Goal: Transaction & Acquisition: Purchase product/service

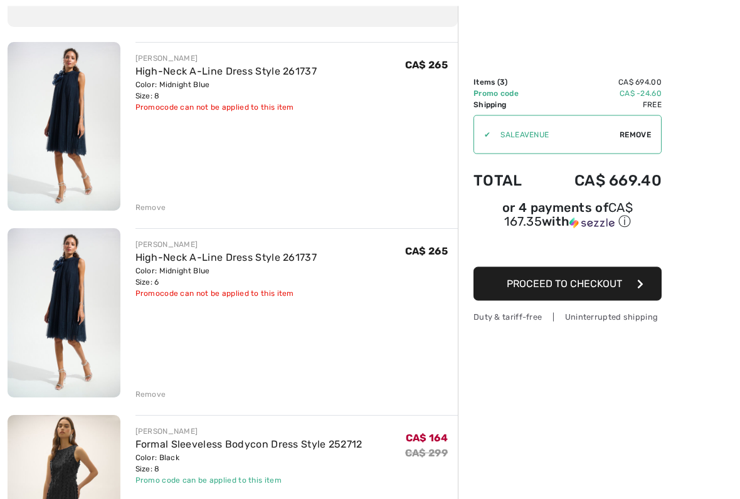
scroll to position [122, 0]
click at [304, 110] on div "Promocode can not be applied to this item" at bounding box center [227, 107] width 182 height 11
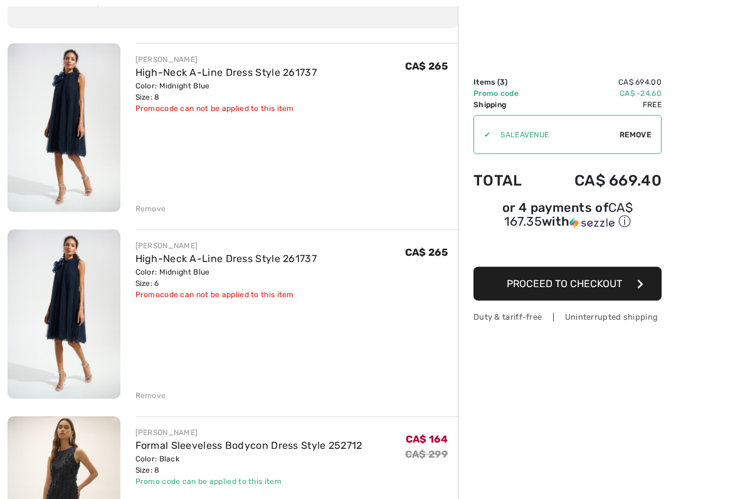
scroll to position [124, 0]
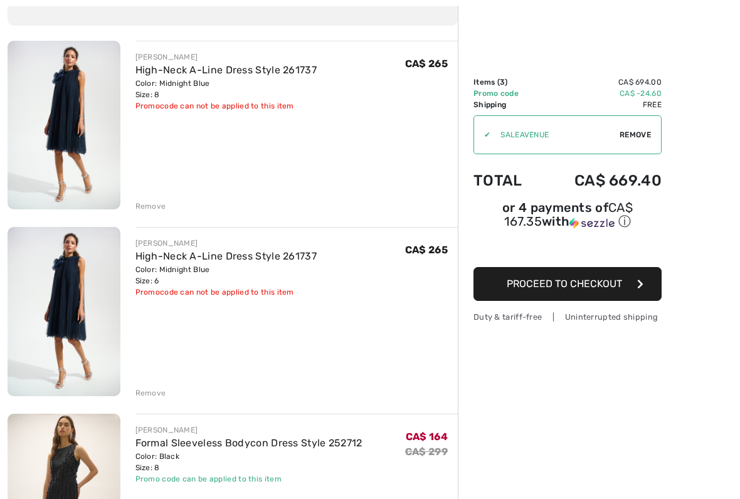
click at [158, 386] on div "Remove" at bounding box center [297, 392] width 323 height 14
click at [162, 390] on div "Remove" at bounding box center [151, 393] width 31 height 11
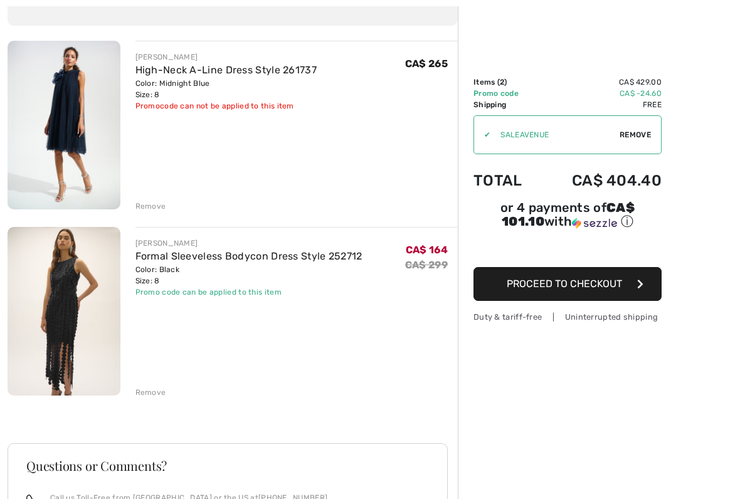
click at [85, 127] on img at bounding box center [64, 125] width 113 height 169
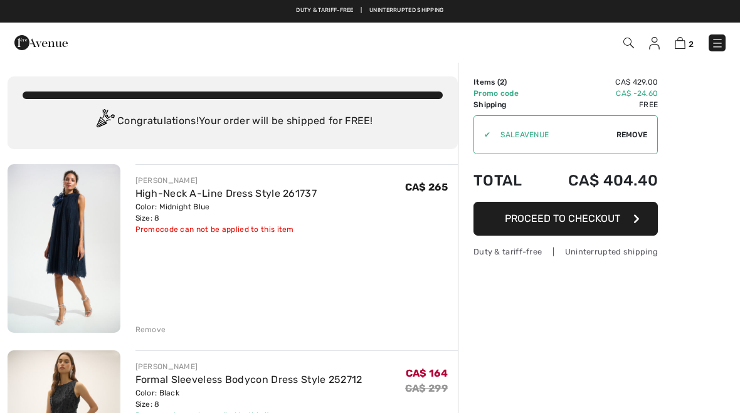
scroll to position [159, 0]
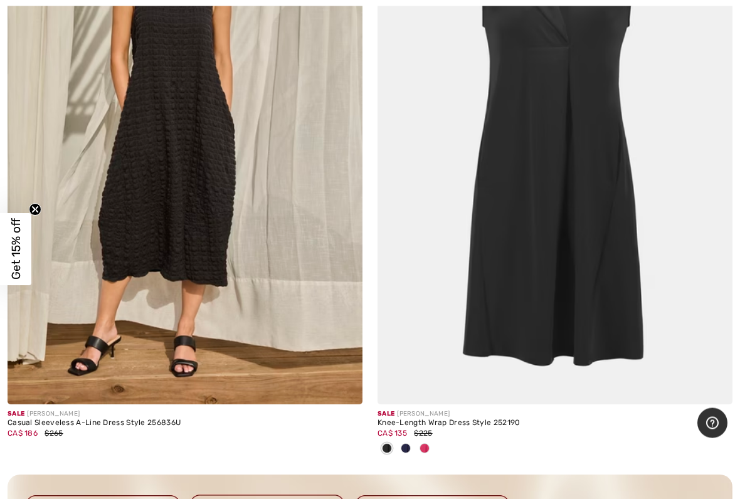
scroll to position [10885, 0]
click at [222, 210] on img at bounding box center [185, 138] width 355 height 533
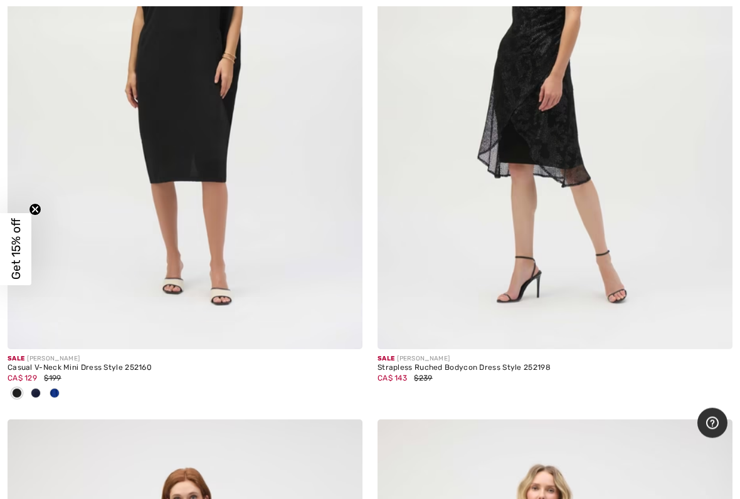
scroll to position [12287, 0]
click at [60, 384] on div at bounding box center [54, 394] width 19 height 21
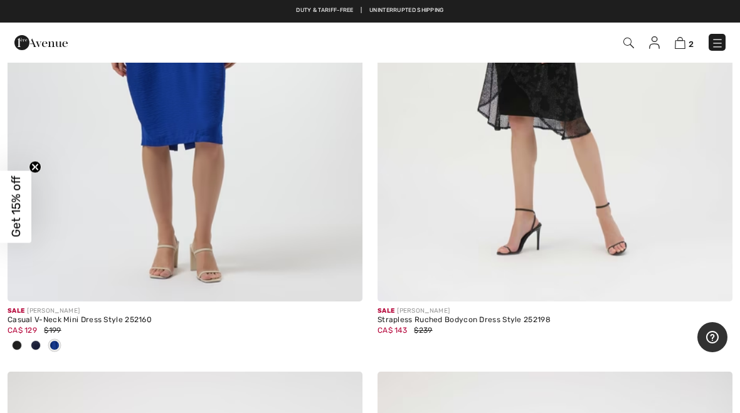
scroll to position [12268, 0]
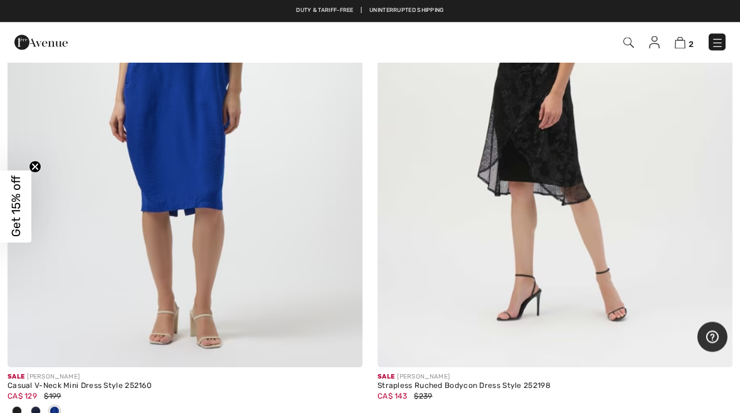
click at [636, 192] on img at bounding box center [555, 102] width 355 height 533
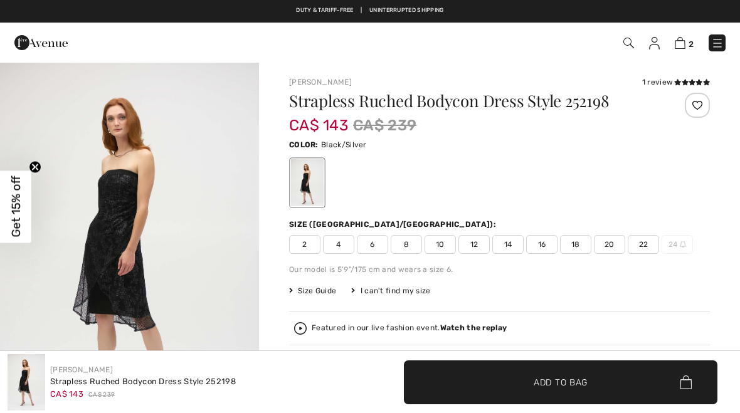
checkbox input "true"
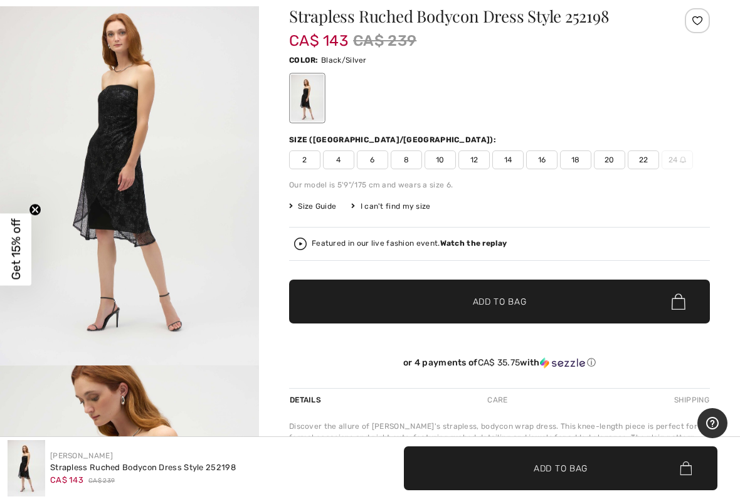
scroll to position [109, 0]
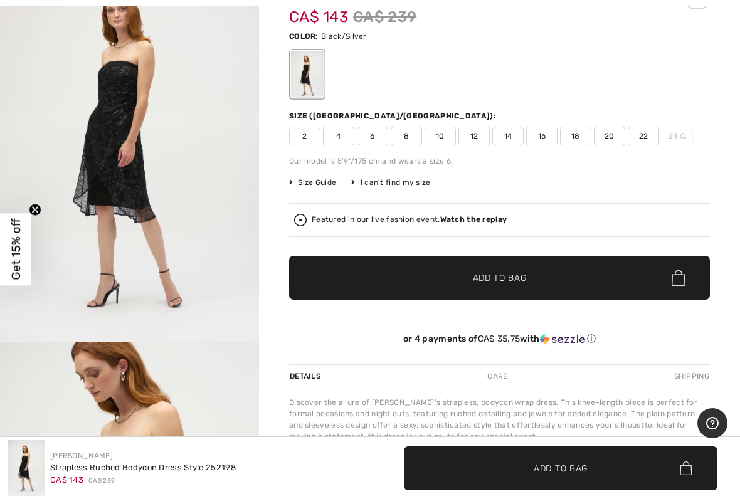
click at [174, 196] on img "1 / 6" at bounding box center [129, 147] width 259 height 388
click at [200, 232] on img "1 / 6" at bounding box center [129, 147] width 259 height 388
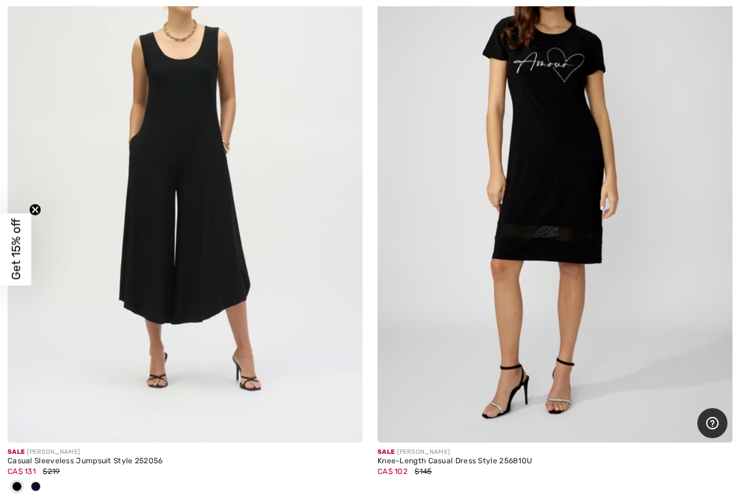
scroll to position [13404, 0]
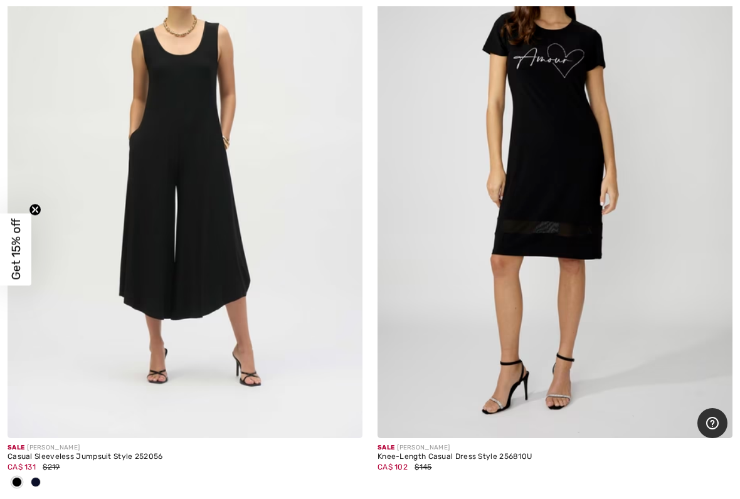
click at [44, 413] on div at bounding box center [35, 483] width 19 height 21
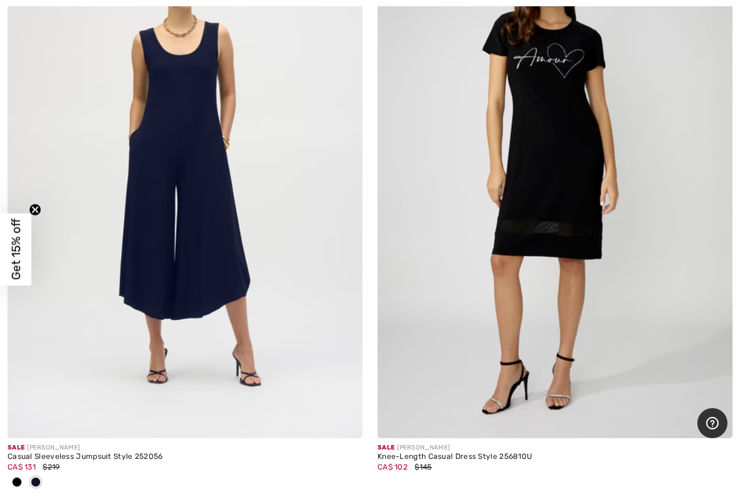
click at [38, 413] on span at bounding box center [36, 482] width 10 height 10
click at [189, 247] on img at bounding box center [185, 172] width 355 height 533
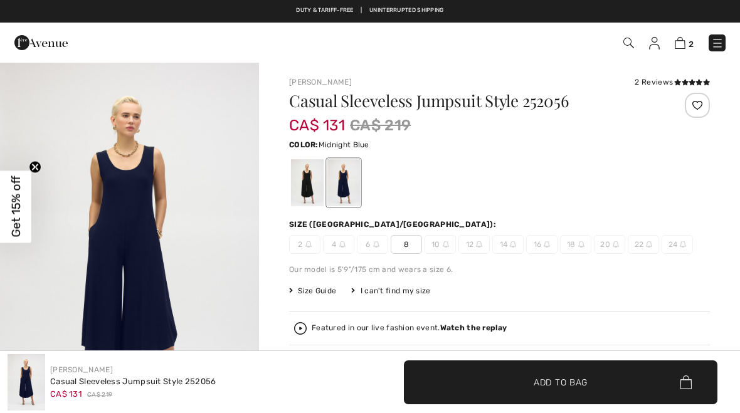
checkbox input "true"
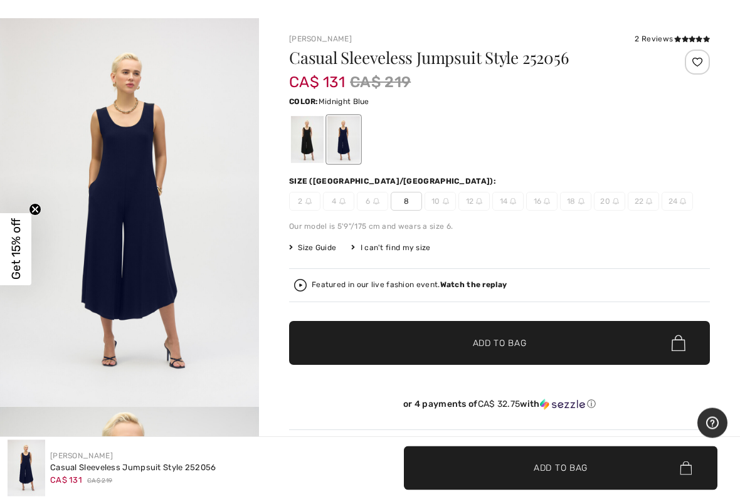
scroll to position [56, 0]
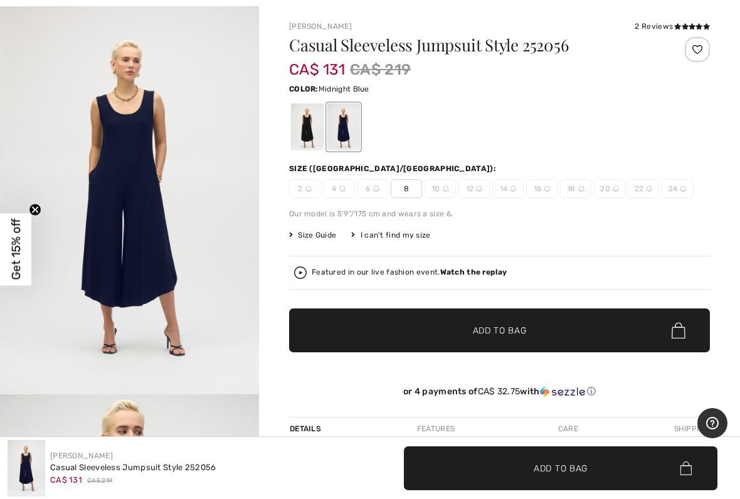
click at [309, 127] on div at bounding box center [307, 127] width 33 height 47
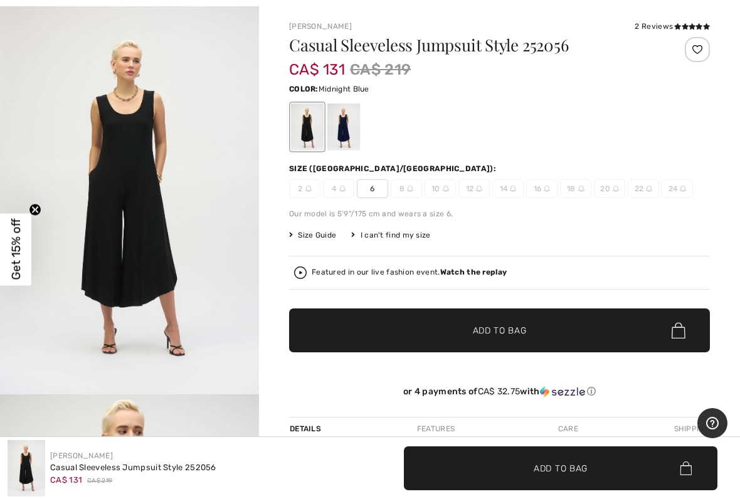
click at [351, 124] on div at bounding box center [344, 127] width 33 height 47
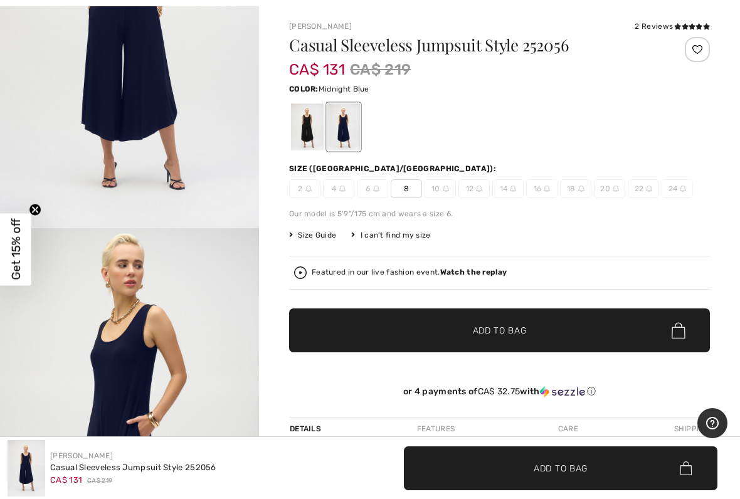
scroll to position [176, 0]
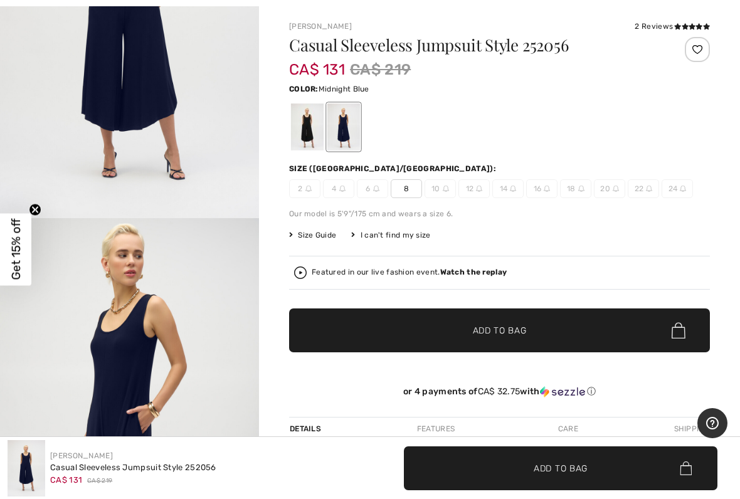
click at [191, 122] on img "1 / 4" at bounding box center [129, 23] width 259 height 388
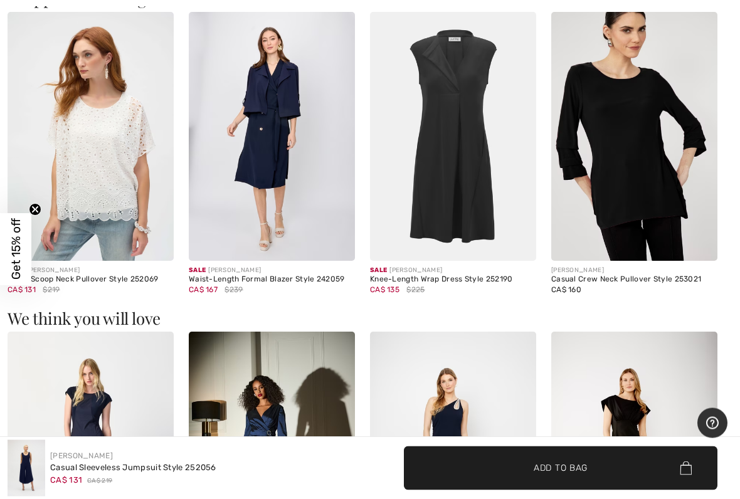
scroll to position [800, 0]
click at [137, 194] on img at bounding box center [91, 137] width 166 height 250
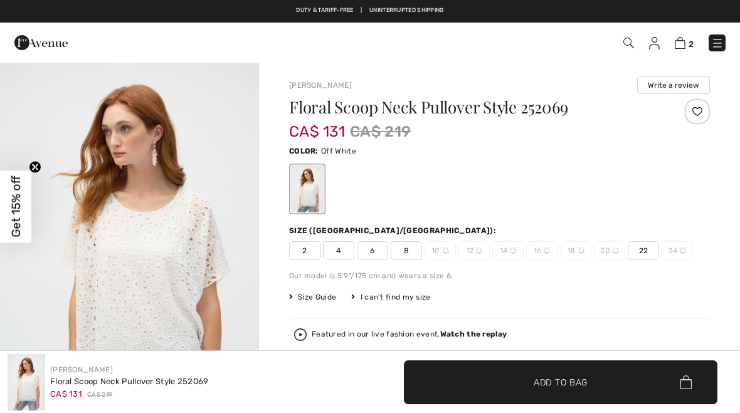
checkbox input "true"
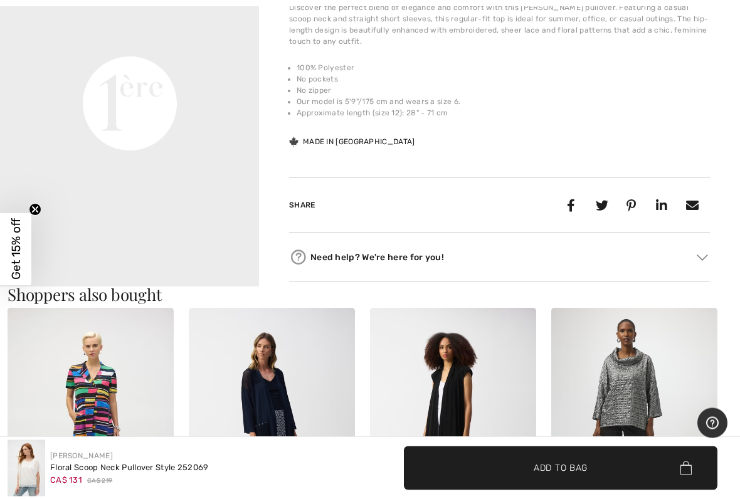
scroll to position [930, 0]
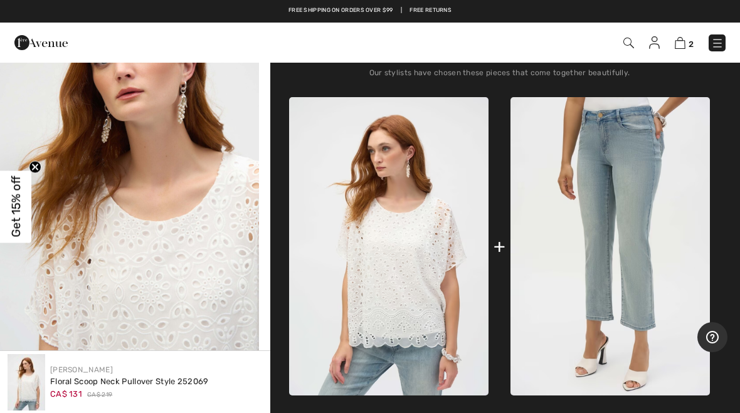
scroll to position [0, 0]
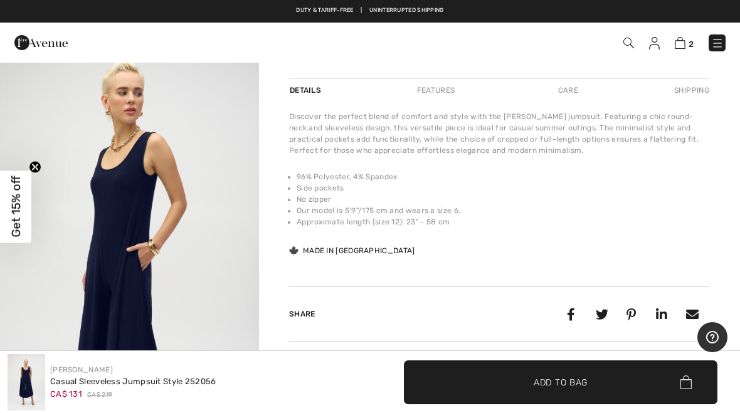
scroll to position [393, 0]
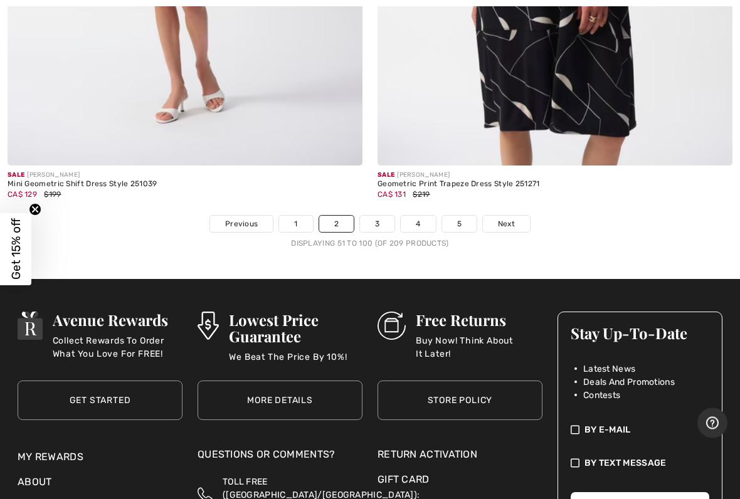
scroll to position [15627, 0]
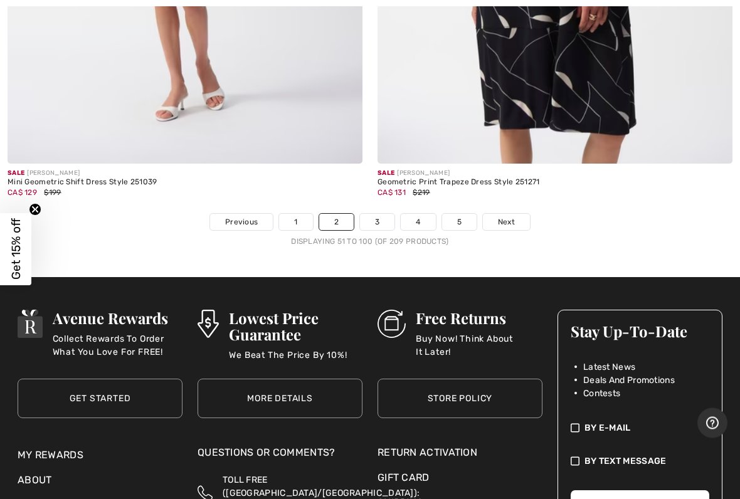
click at [384, 215] on link "3" at bounding box center [377, 223] width 35 height 16
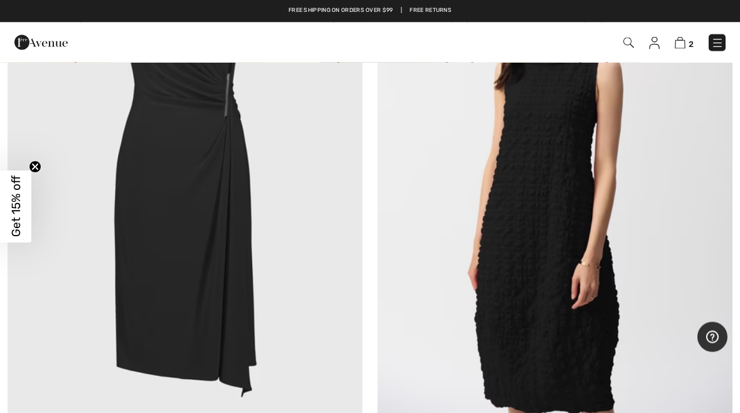
scroll to position [2722, 0]
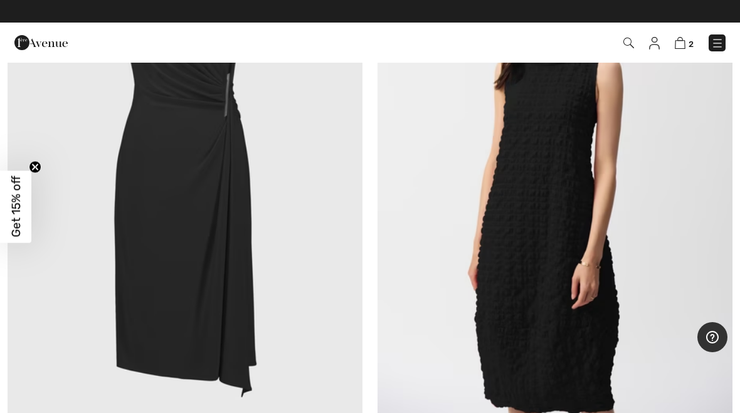
click at [575, 237] on img at bounding box center [555, 174] width 355 height 533
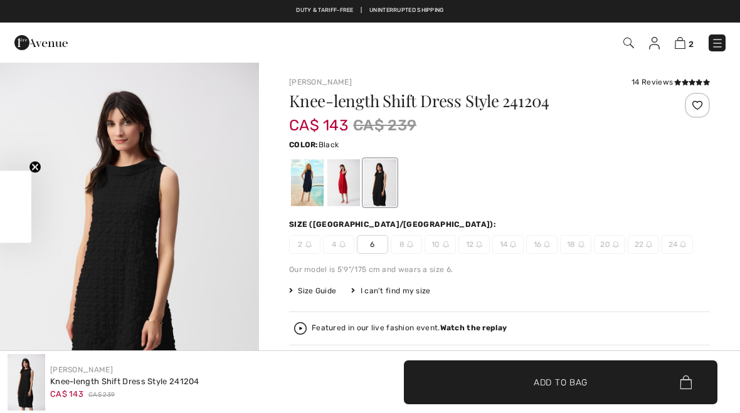
checkbox input "true"
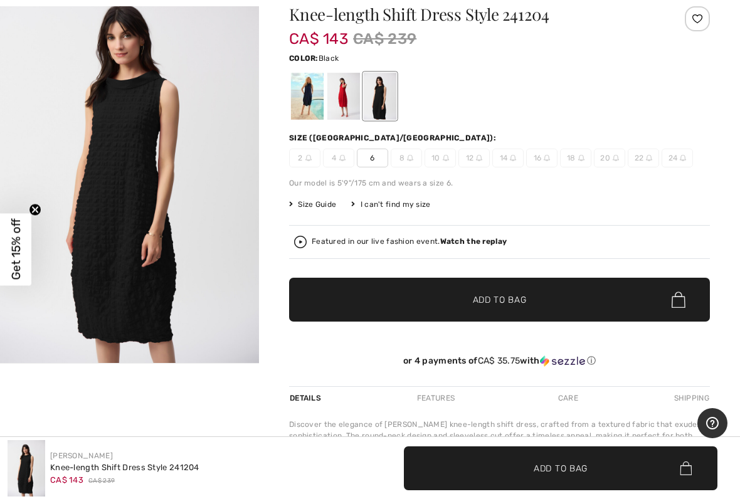
scroll to position [105, 0]
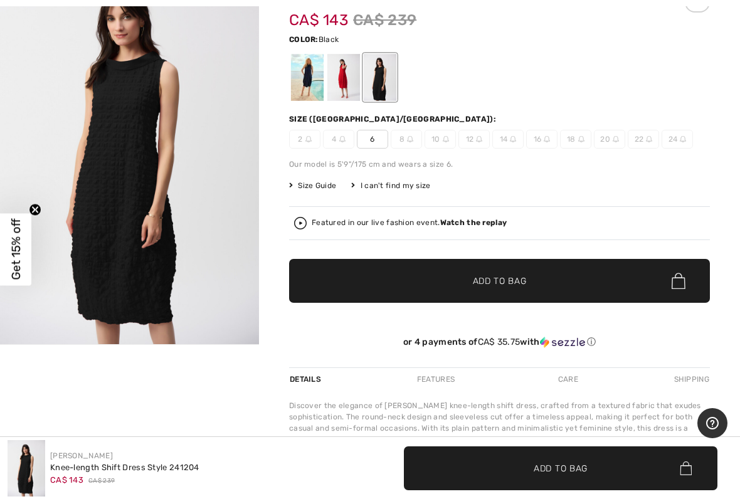
click at [349, 77] on div at bounding box center [344, 77] width 33 height 47
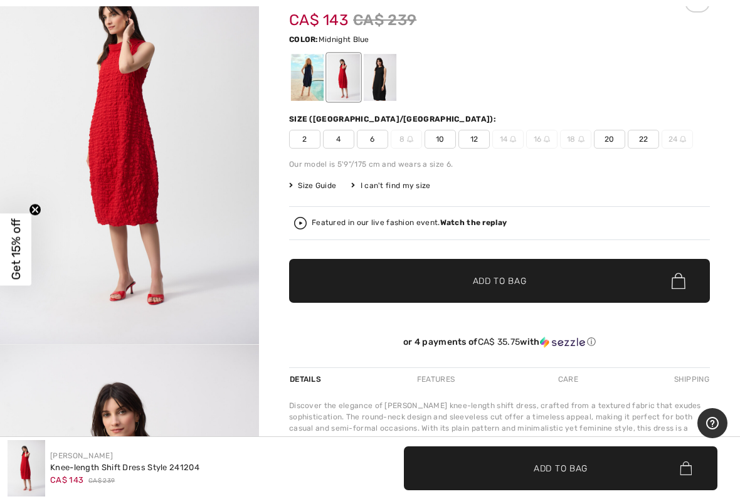
click at [314, 81] on div at bounding box center [307, 77] width 33 height 47
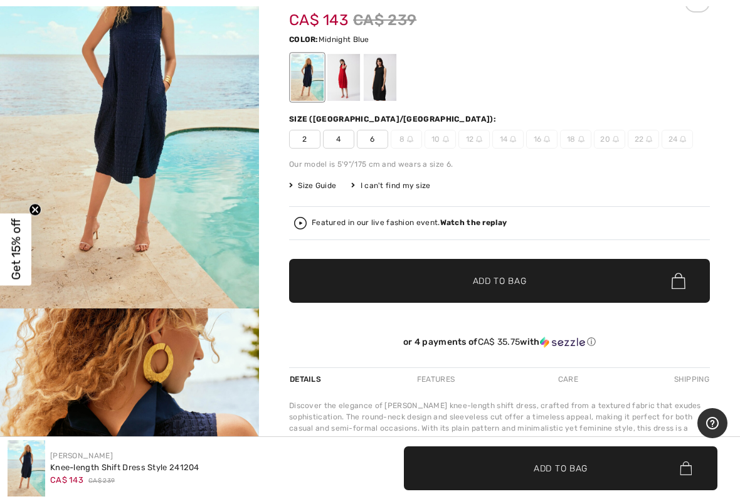
scroll to position [0, 0]
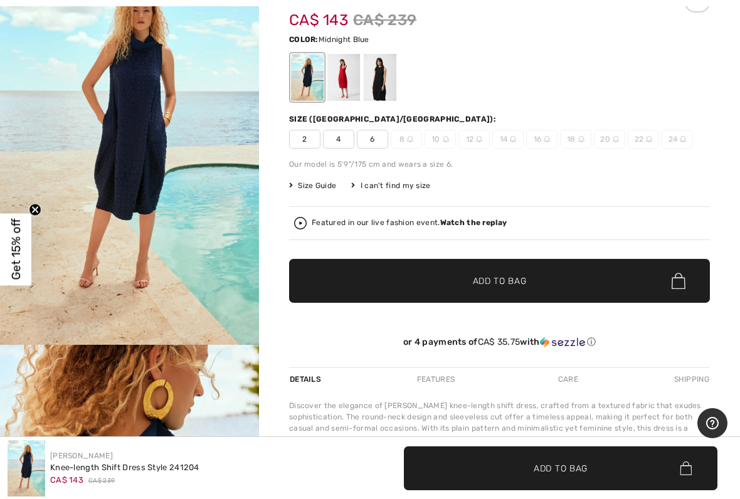
click at [205, 227] on img "1 / 6" at bounding box center [129, 150] width 259 height 389
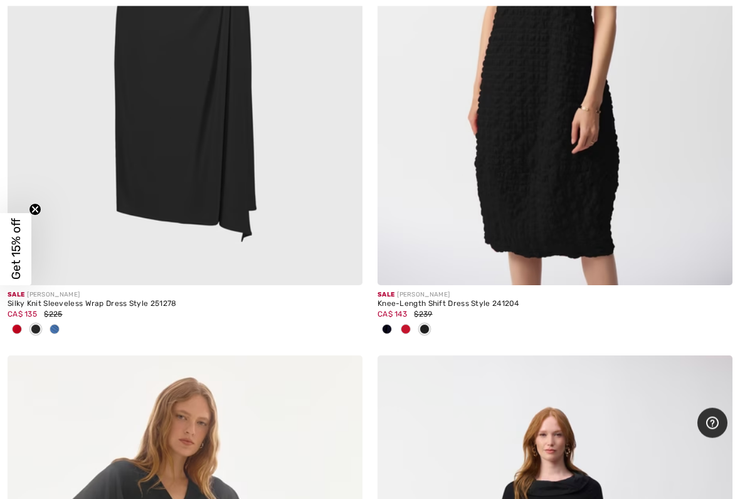
scroll to position [2877, 0]
click at [599, 205] on img at bounding box center [555, 19] width 355 height 533
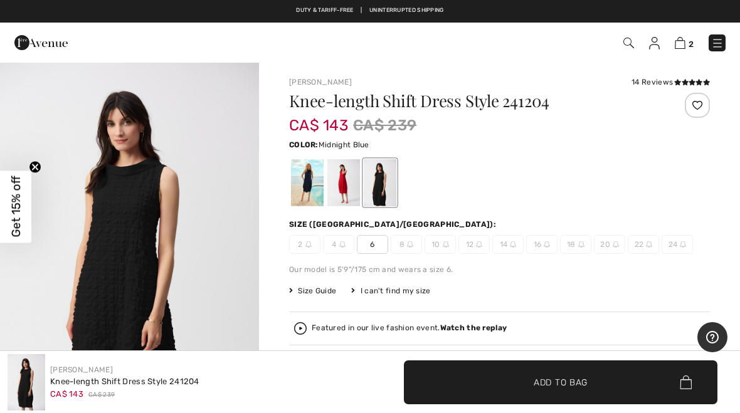
click at [307, 182] on div at bounding box center [307, 182] width 33 height 47
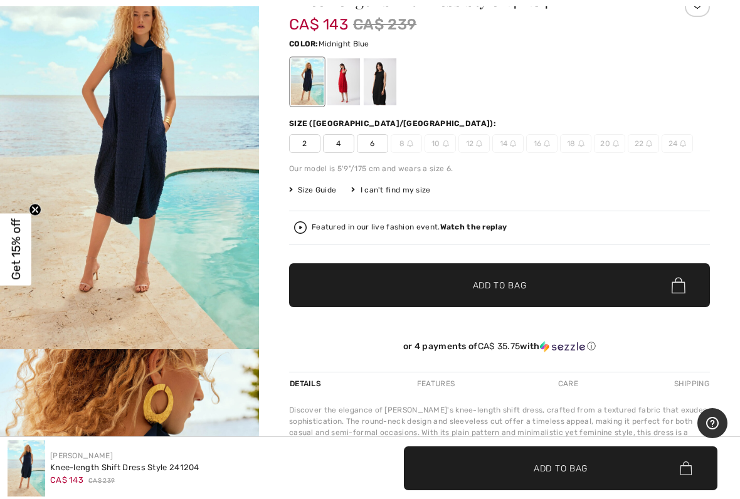
click at [571, 275] on span "✔ Added to Bag Add to Bag" at bounding box center [499, 286] width 421 height 44
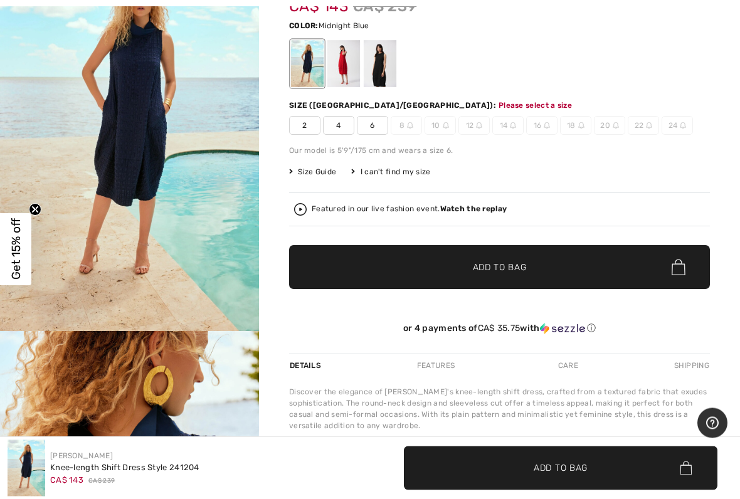
scroll to position [128, 0]
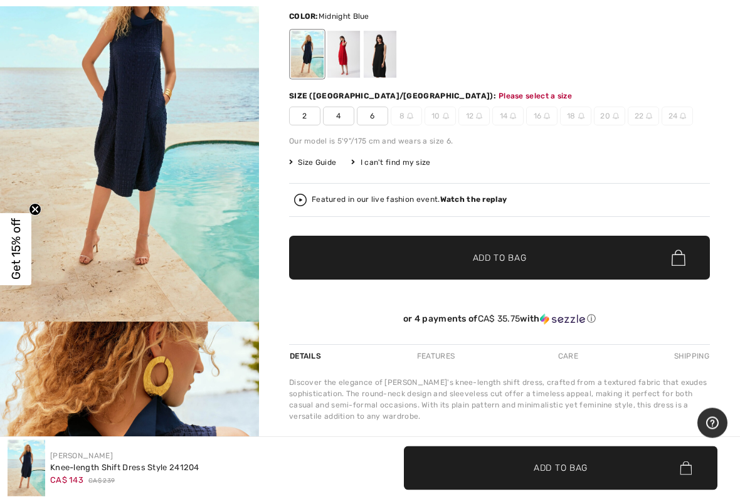
click at [530, 255] on span "✔ Added to Bag Add to Bag" at bounding box center [499, 259] width 421 height 44
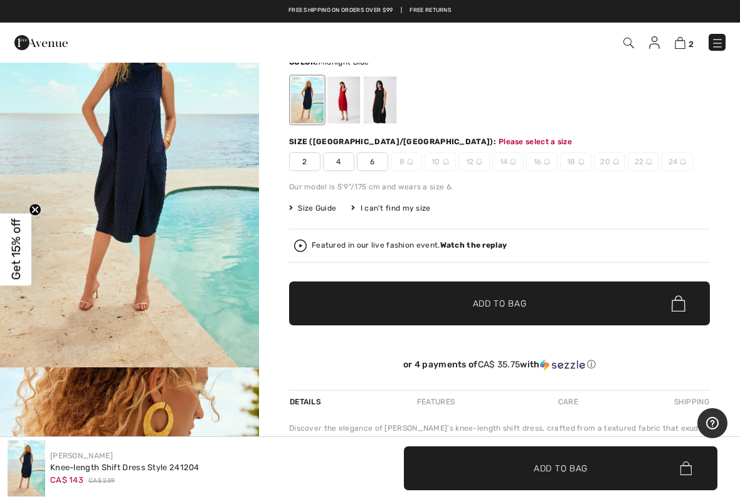
scroll to position [82, 0]
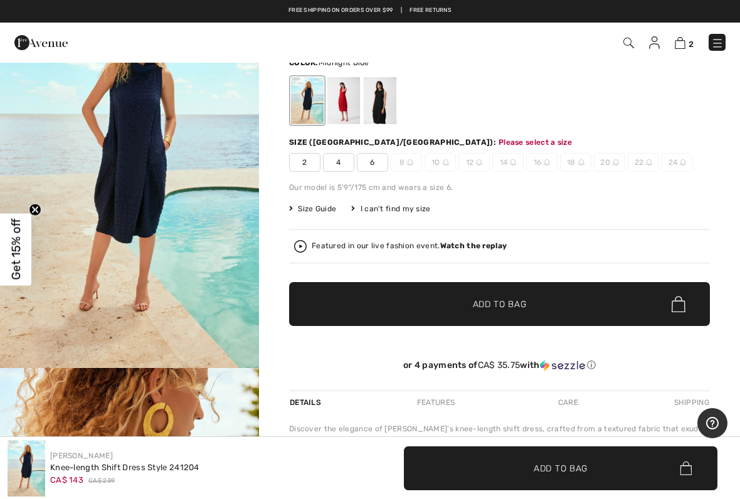
click at [530, 291] on span "✔ Added to Bag Add to Bag" at bounding box center [499, 304] width 421 height 44
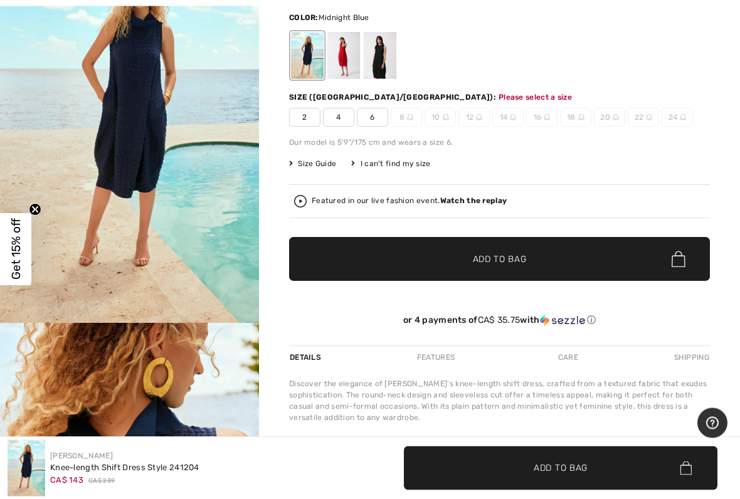
scroll to position [129, 0]
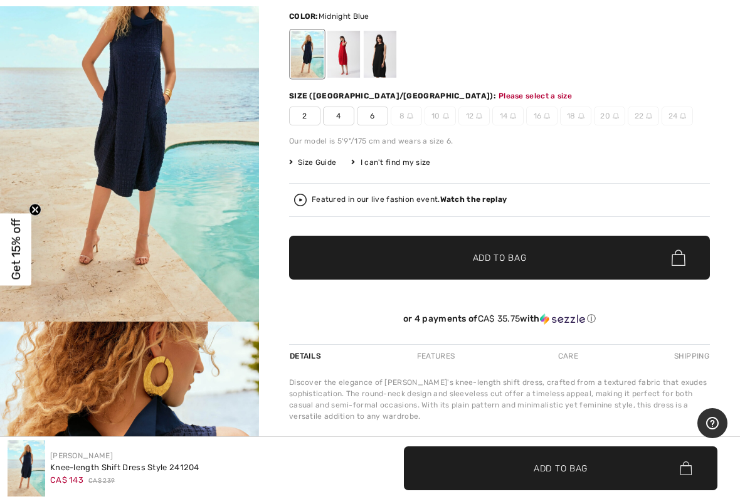
click at [376, 113] on span "6" at bounding box center [372, 116] width 31 height 19
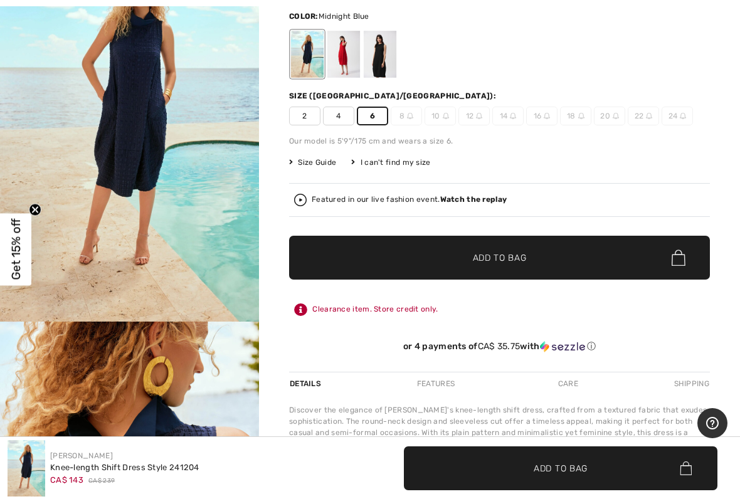
click at [516, 257] on span "Add to Bag" at bounding box center [500, 258] width 54 height 13
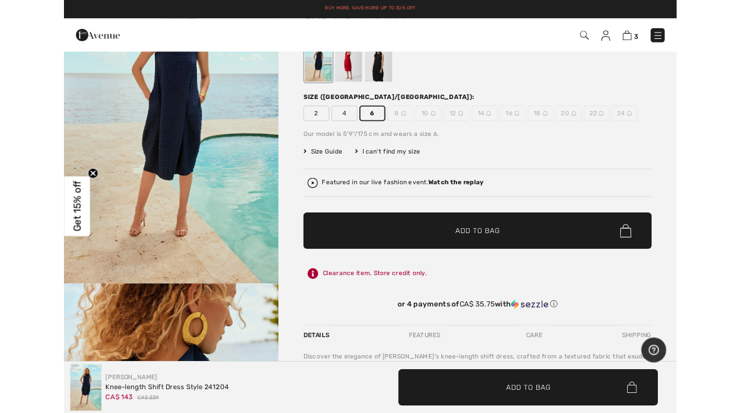
scroll to position [0, 0]
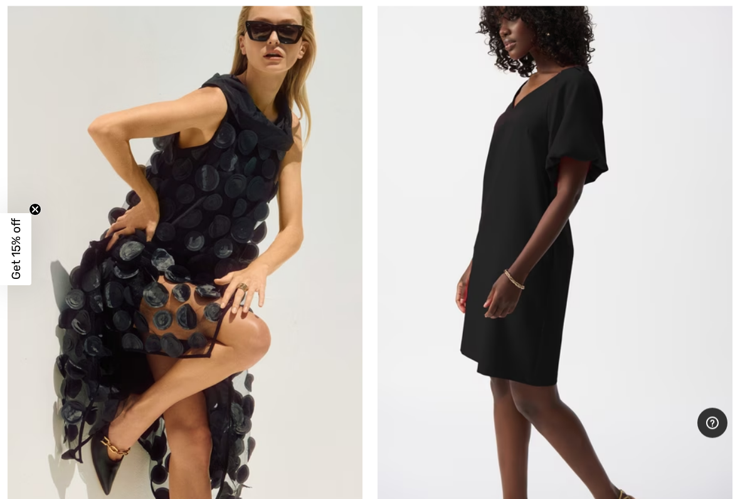
scroll to position [4102, 0]
click at [114, 332] on img at bounding box center [185, 258] width 355 height 533
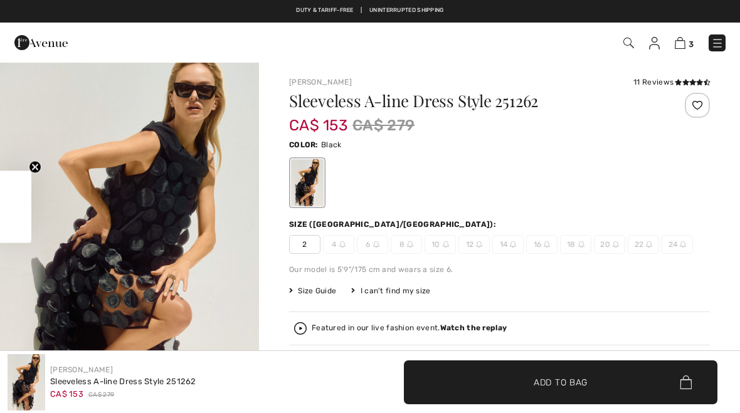
checkbox input "true"
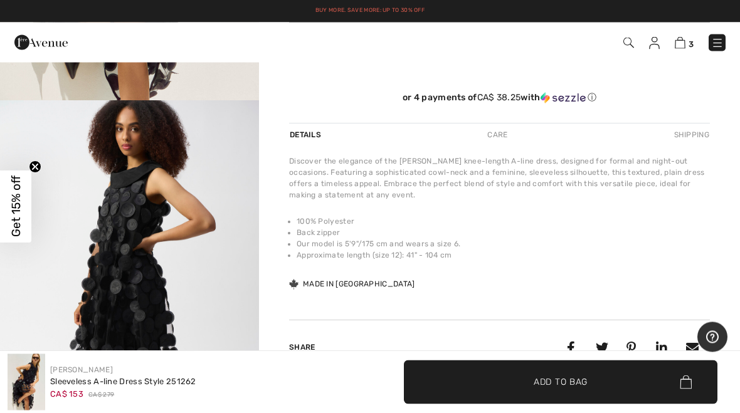
scroll to position [350, 0]
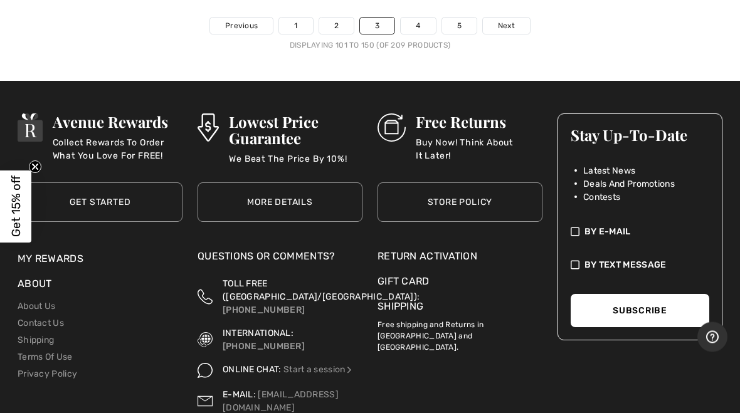
scroll to position [15907, 0]
click at [425, 18] on link "4" at bounding box center [418, 26] width 35 height 16
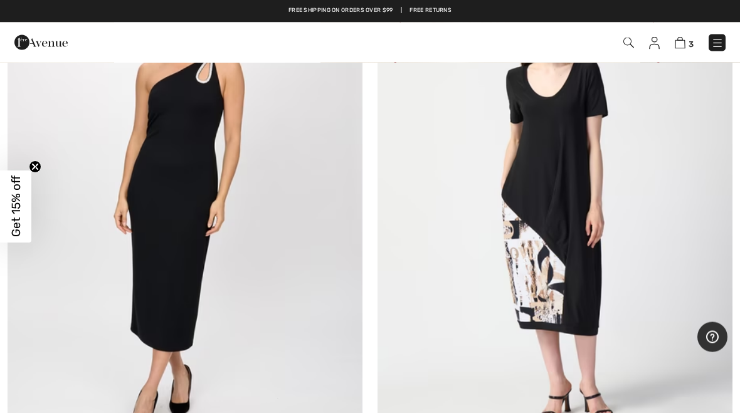
scroll to position [8410, 0]
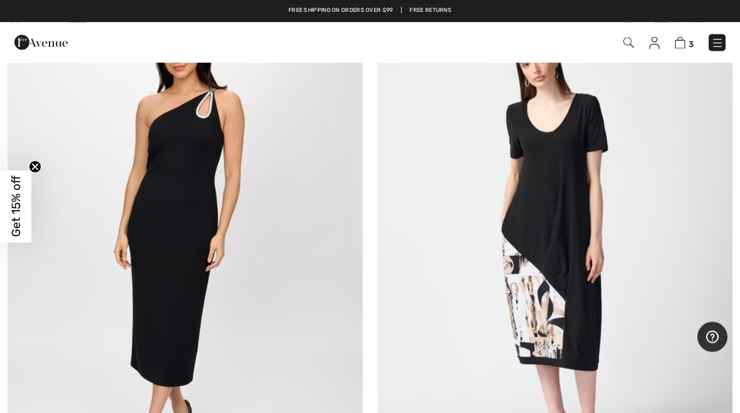
click at [639, 236] on img at bounding box center [555, 244] width 355 height 533
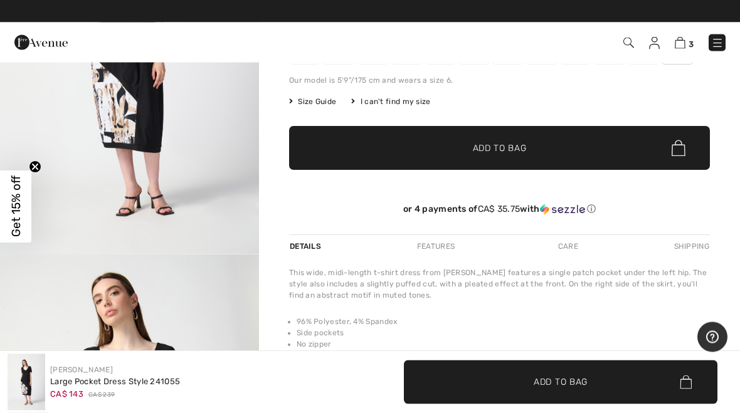
scroll to position [196, 0]
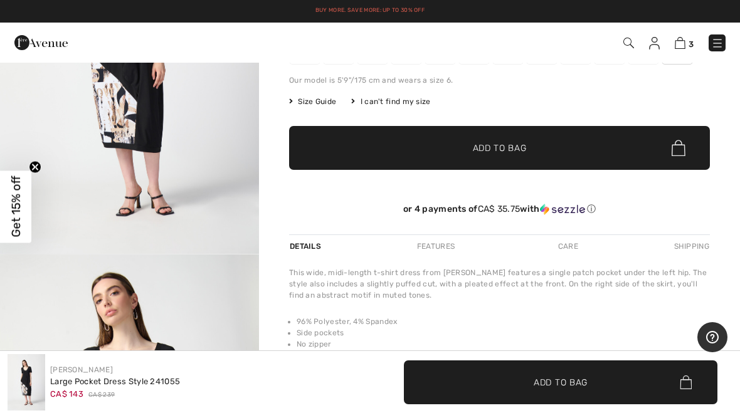
click at [184, 165] on img "1 / 5" at bounding box center [129, 60] width 259 height 388
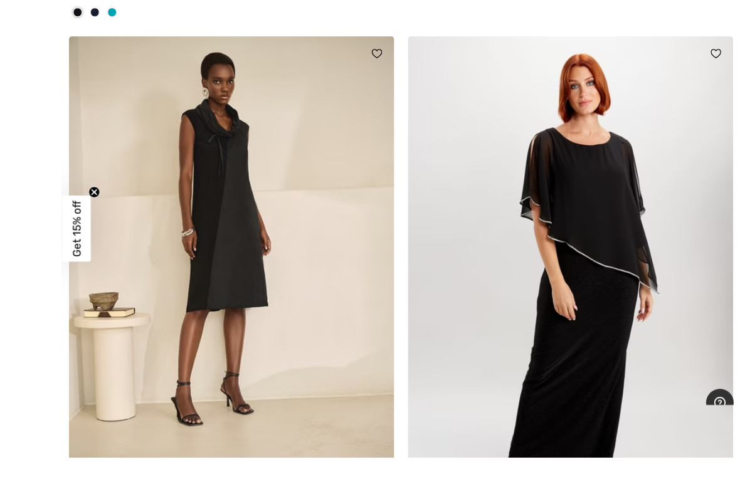
scroll to position [9013, 0]
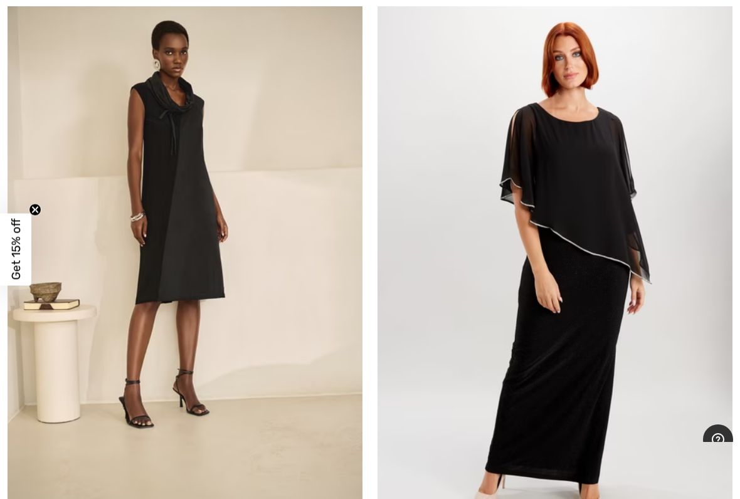
click at [256, 203] on img at bounding box center [185, 269] width 355 height 533
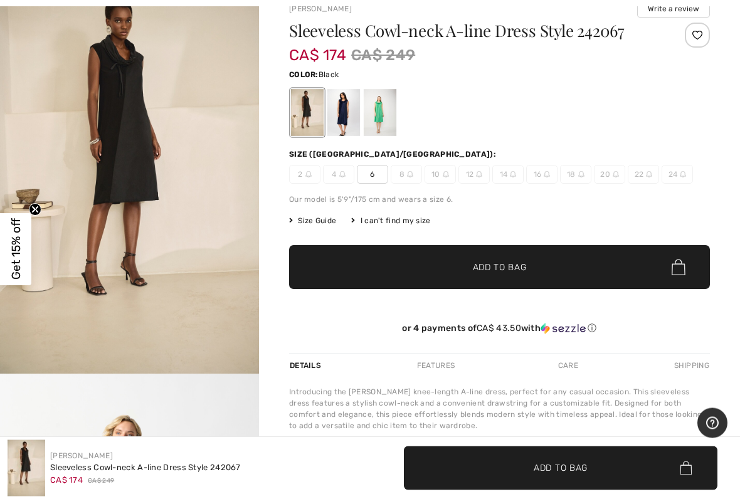
scroll to position [77, 0]
click at [191, 176] on img "1 / 5" at bounding box center [129, 179] width 259 height 389
click at [344, 114] on div at bounding box center [344, 112] width 33 height 47
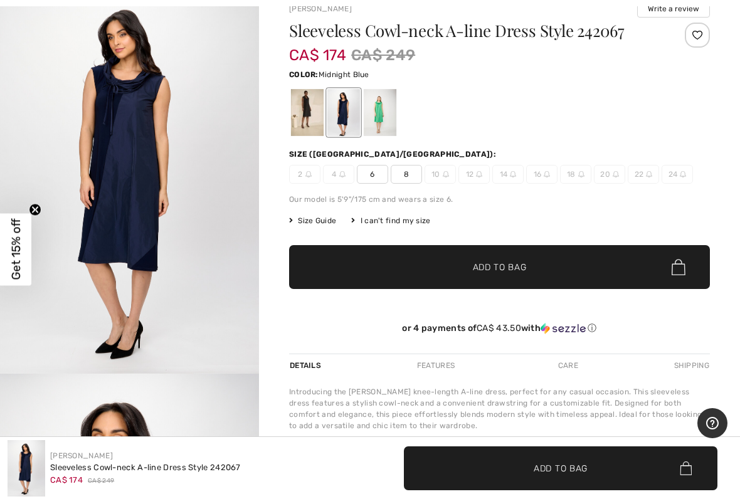
click at [184, 213] on img "1 / 5" at bounding box center [129, 179] width 259 height 389
click at [383, 109] on div at bounding box center [380, 112] width 33 height 47
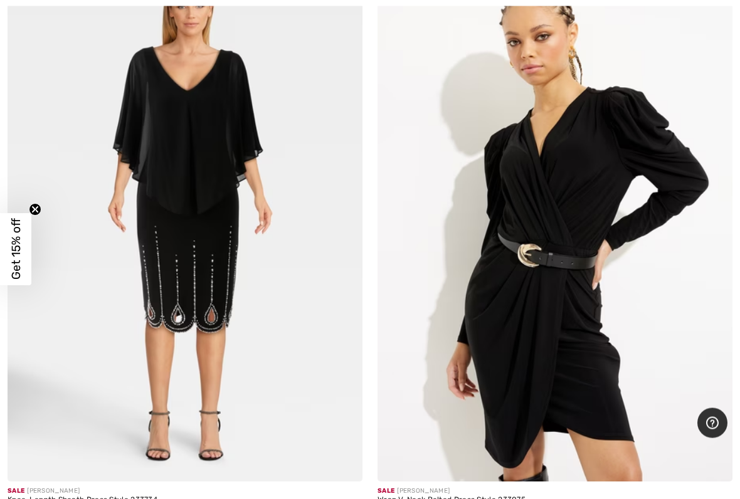
scroll to position [13943, 0]
click at [274, 264] on img at bounding box center [185, 215] width 355 height 533
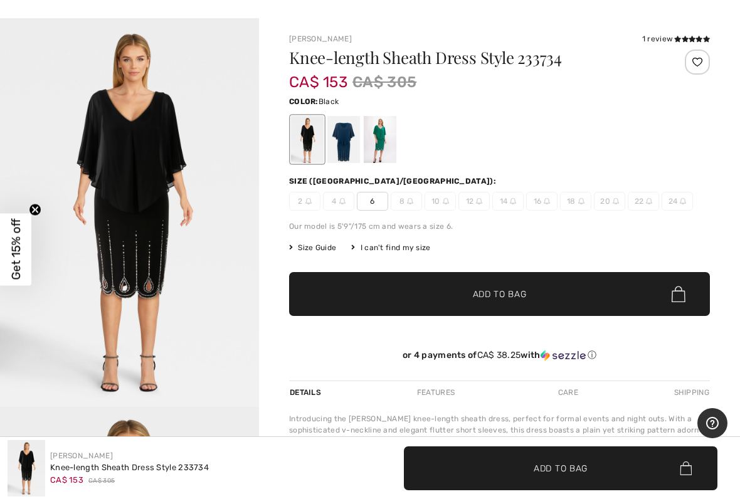
click at [186, 205] on img "1 / 6" at bounding box center [129, 212] width 259 height 389
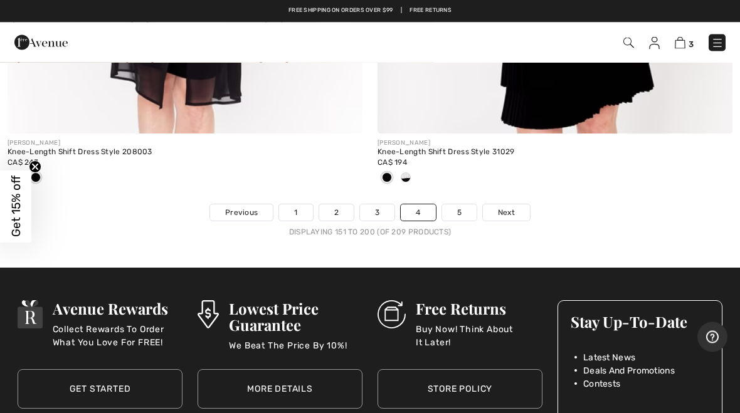
scroll to position [15630, 0]
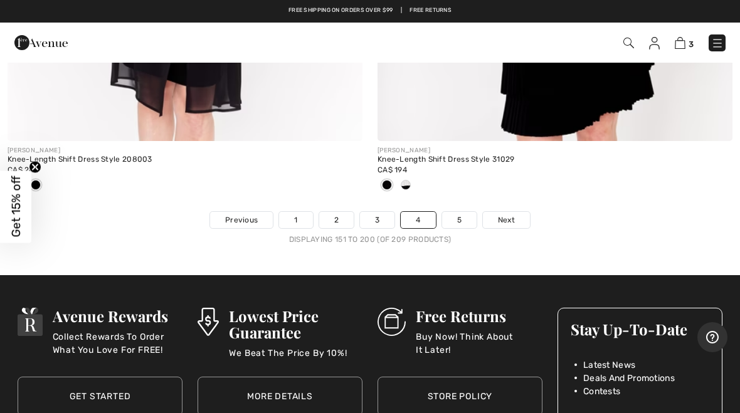
click at [462, 212] on link "5" at bounding box center [459, 220] width 35 height 16
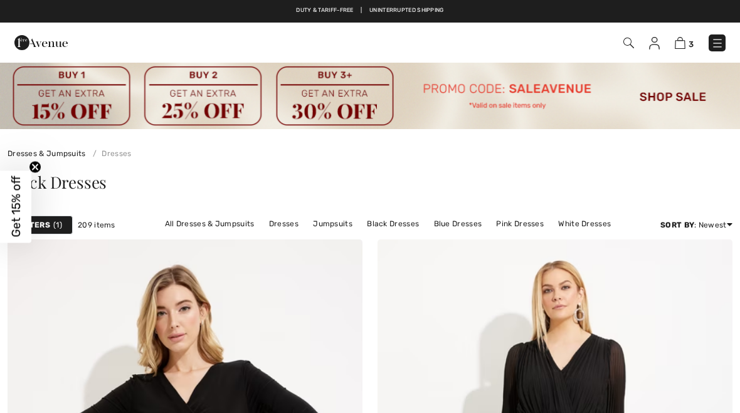
checkbox input "true"
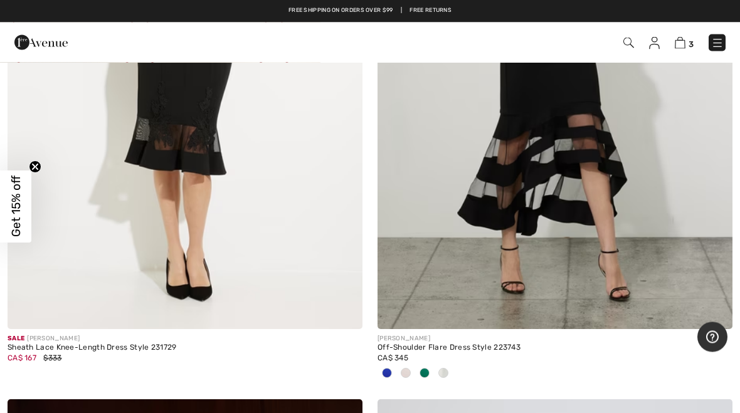
scroll to position [1046, 0]
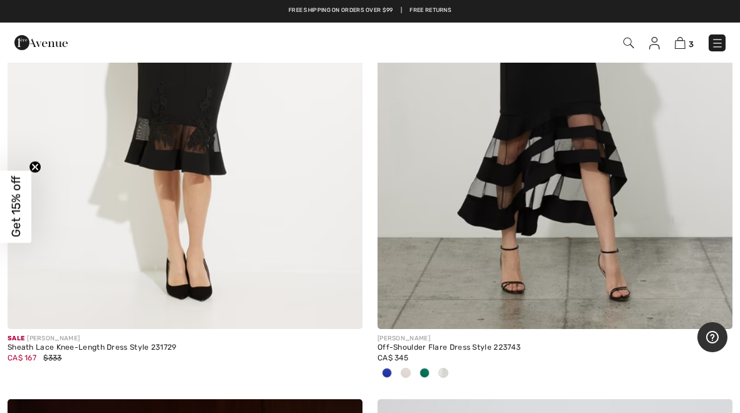
click at [607, 183] on img at bounding box center [555, 63] width 355 height 533
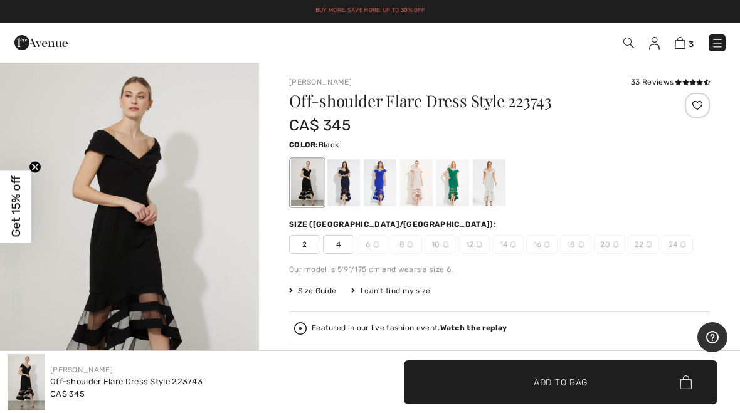
click at [671, 179] on div at bounding box center [499, 183] width 421 height 52
click at [353, 183] on div at bounding box center [344, 182] width 33 height 47
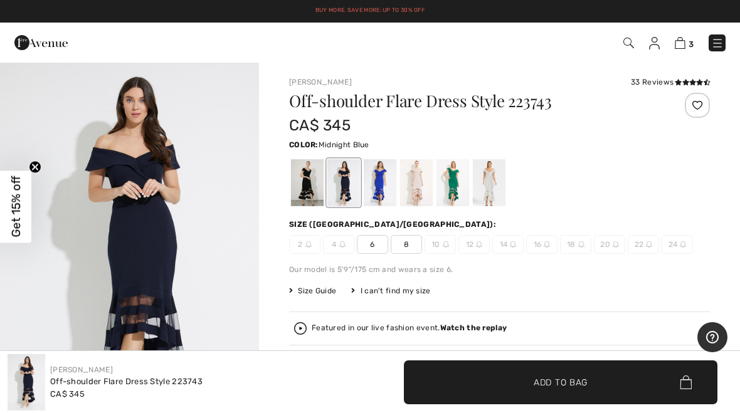
click at [310, 174] on div at bounding box center [307, 182] width 33 height 47
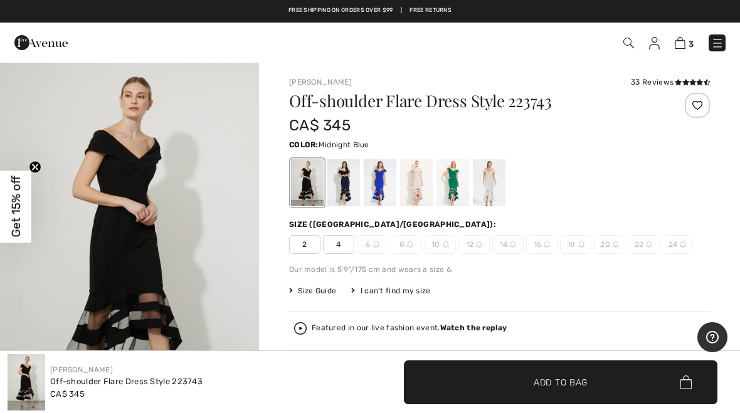
click at [351, 179] on div at bounding box center [344, 182] width 33 height 47
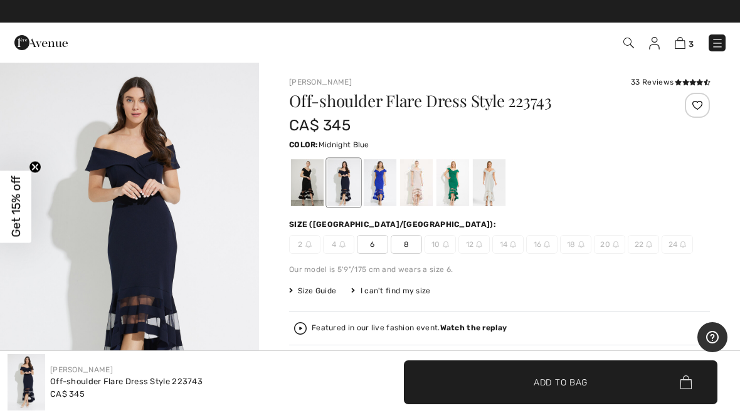
click at [253, 247] on img "1 / 5" at bounding box center [129, 255] width 259 height 389
click at [383, 188] on div at bounding box center [380, 182] width 33 height 47
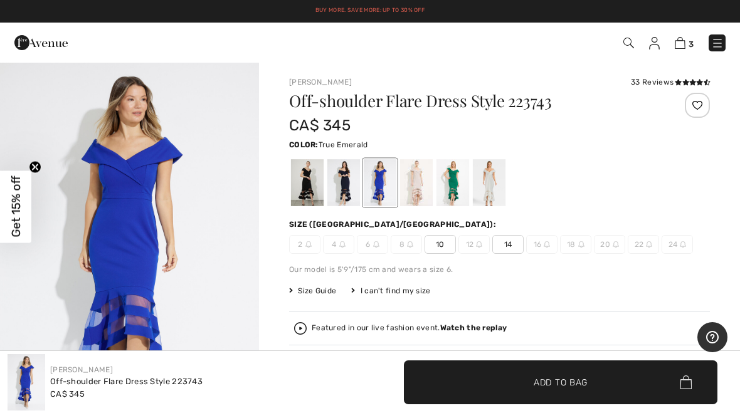
click at [457, 182] on div at bounding box center [453, 182] width 33 height 47
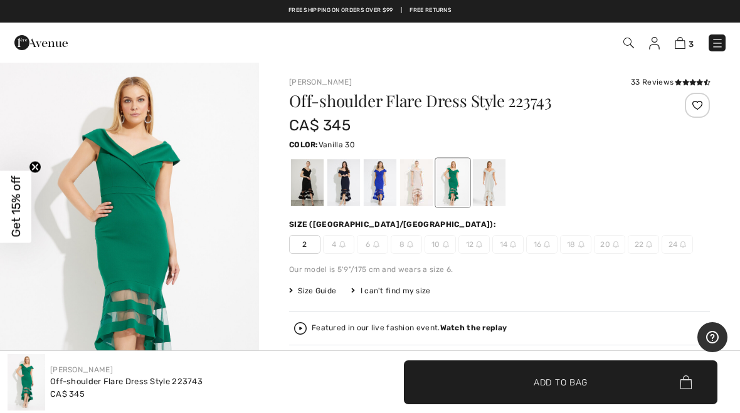
click at [493, 169] on div at bounding box center [489, 182] width 33 height 47
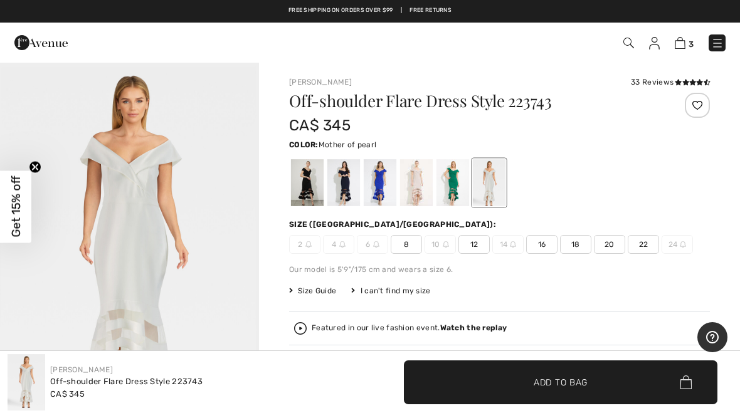
click at [421, 184] on div at bounding box center [416, 182] width 33 height 47
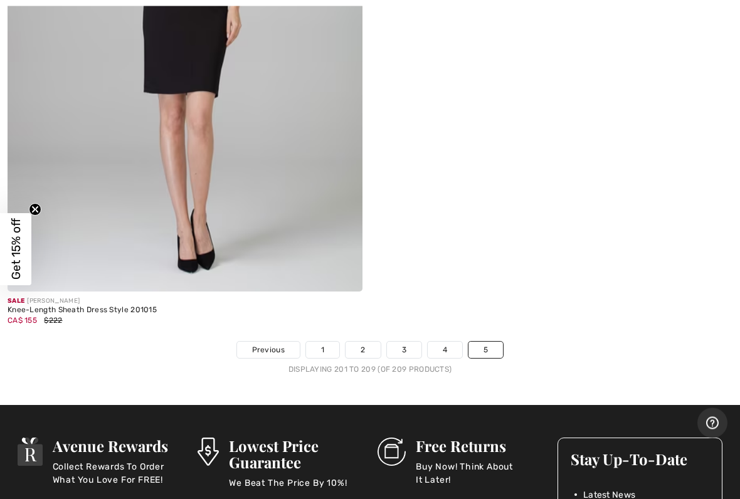
scroll to position [2871, 0]
click at [228, 172] on img at bounding box center [185, 25] width 355 height 533
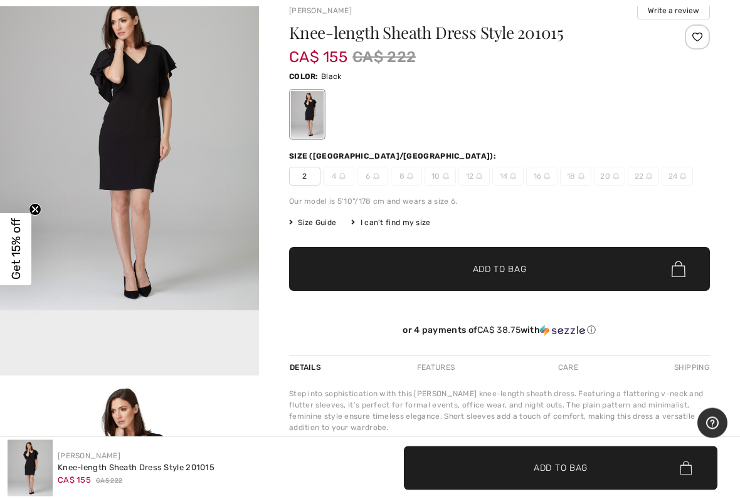
scroll to position [75, 0]
click at [194, 209] on img "1 / 14" at bounding box center [129, 149] width 259 height 324
